Goal: Information Seeking & Learning: Learn about a topic

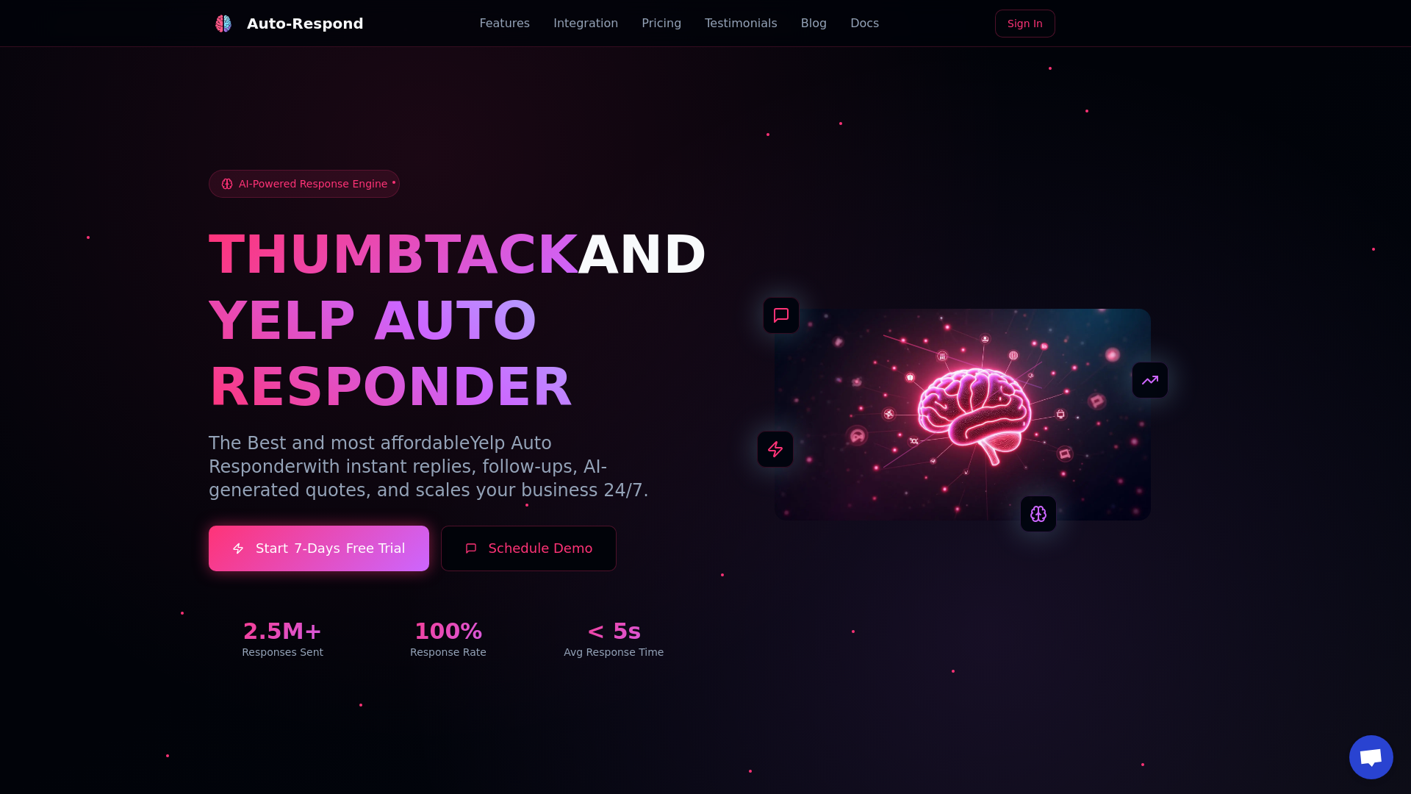
click at [801, 24] on link "Blog" at bounding box center [814, 24] width 26 height 18
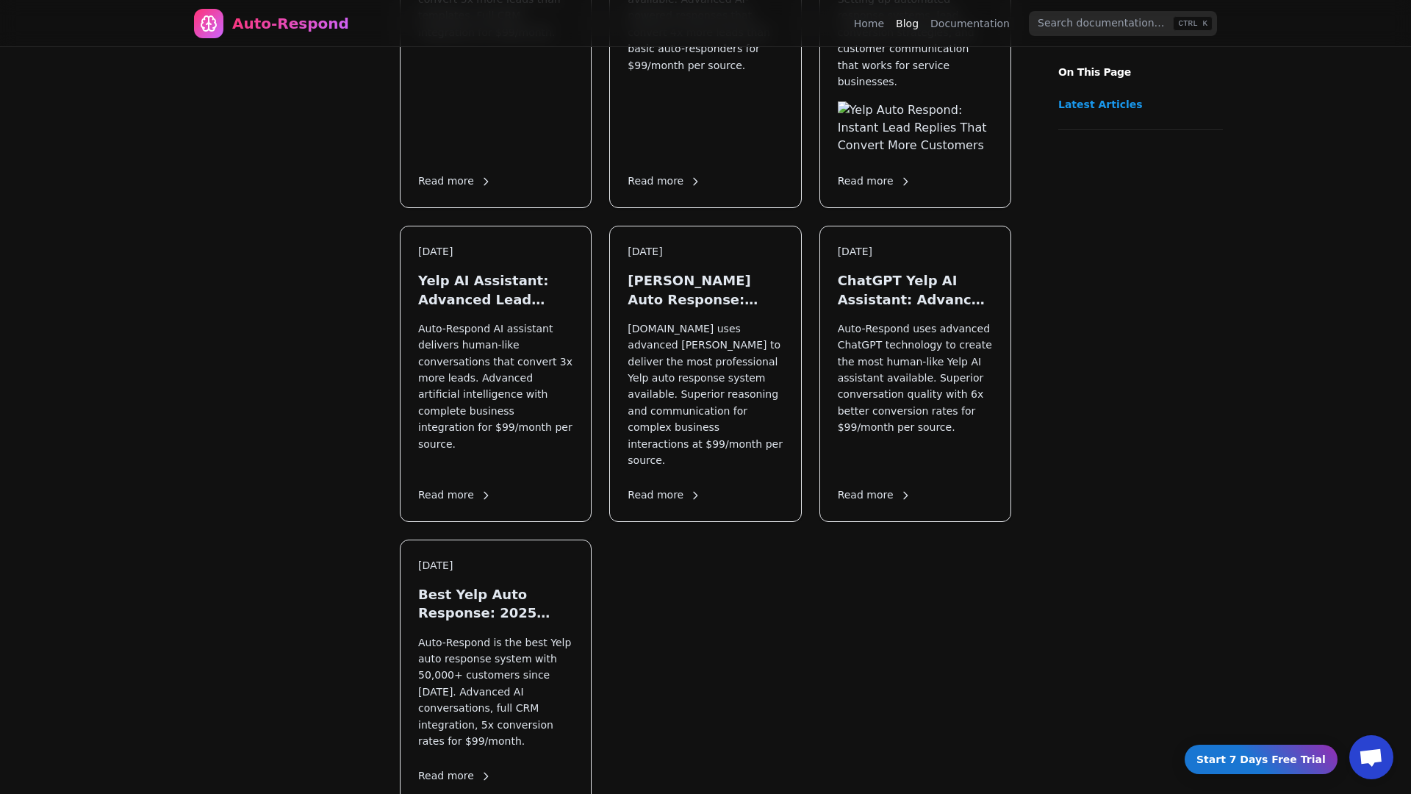
scroll to position [1893, 0]
